Goal: Transaction & Acquisition: Obtain resource

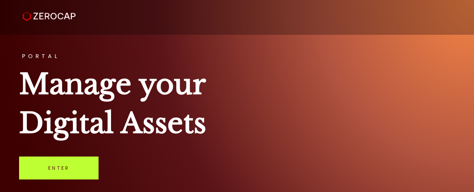
click at [49, 171] on link "Enter" at bounding box center [59, 167] width 80 height 23
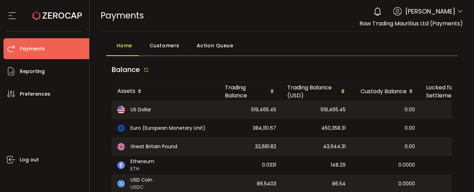
click at [458, 10] on icon at bounding box center [461, 12] width 6 height 6
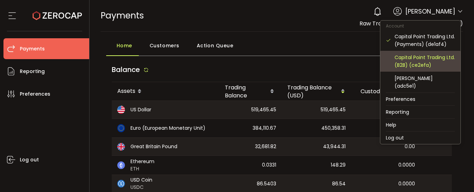
click at [420, 62] on div "Capital Point Trading Ltd. (B2B) (ce2efa)" at bounding box center [425, 60] width 60 height 15
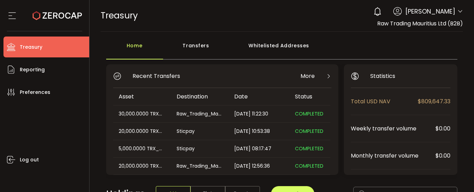
click at [458, 13] on icon at bounding box center [461, 12] width 6 height 6
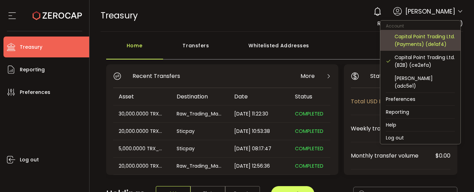
click at [417, 36] on div "Capital Point Trading Ltd. (Payments) (de1af4)" at bounding box center [425, 40] width 60 height 15
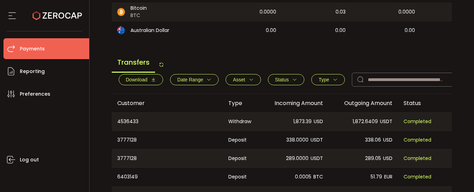
scroll to position [243, 0]
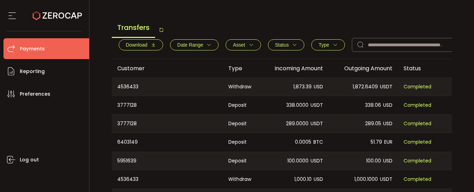
click at [146, 48] on span "Download" at bounding box center [137, 45] width 22 height 6
click at [404, 22] on div "Transfers Download Date Range - Asset BTC ETH EUR GBP USD USDC USDT Clear Apply…" at bounding box center [282, 39] width 341 height 40
click at [416, 26] on div "Transfers Download Date Range - Asset BTC ETH EUR GBP USD USDC USDT Clear Apply…" at bounding box center [282, 39] width 341 height 40
